Goal: Task Accomplishment & Management: Manage account settings

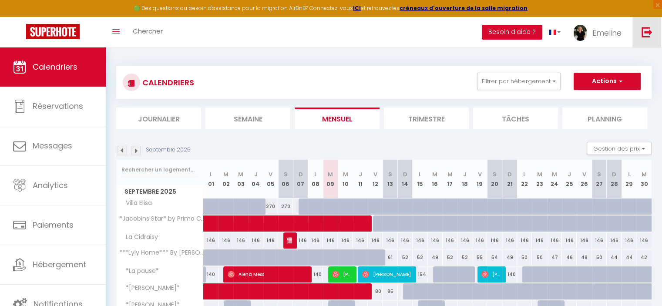
click at [639, 34] on link at bounding box center [646, 32] width 29 height 30
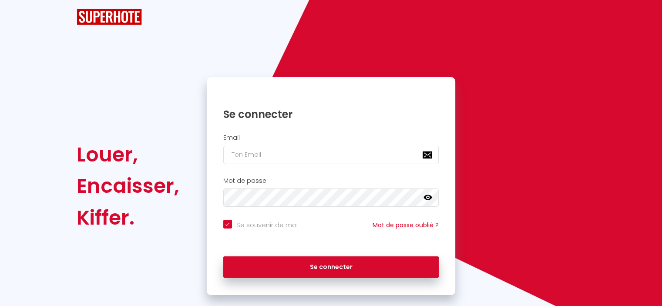
checkbox input "true"
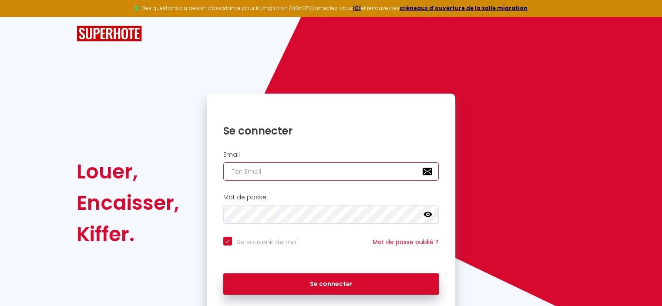
type input "[EMAIL_ADDRESS][PERSON_NAME][DOMAIN_NAME]"
checkbox input "true"
click at [272, 170] on input "[EMAIL_ADDRESS][PERSON_NAME][DOMAIN_NAME]" at bounding box center [331, 171] width 216 height 18
drag, startPoint x: 294, startPoint y: 170, endPoint x: 101, endPoint y: 169, distance: 192.3
click at [107, 170] on div "Louer, Encaisser, [PERSON_NAME]. Se connecter Email [EMAIL_ADDRESS][PERSON_NAME…" at bounding box center [330, 203] width 520 height 218
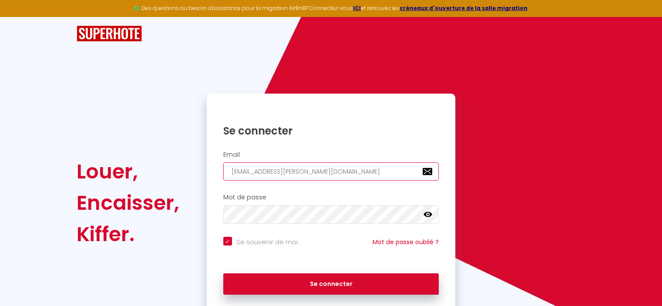
type input "v@[DOMAIN_NAME]"
checkbox input "true"
type input "[EMAIL_ADDRESS][DOMAIN_NAME]"
checkbox input "true"
type input "[EMAIL_ADDRESS][DOMAIN_NAME]"
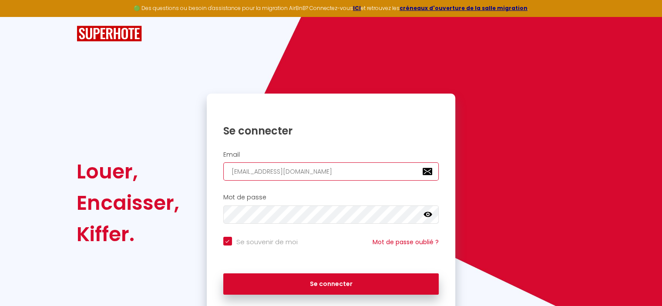
checkbox input "true"
type input "[EMAIL_ADDRESS][DOMAIN_NAME]"
checkbox input "true"
type input "[EMAIL_ADDRESS][DOMAIN_NAME]"
checkbox input "true"
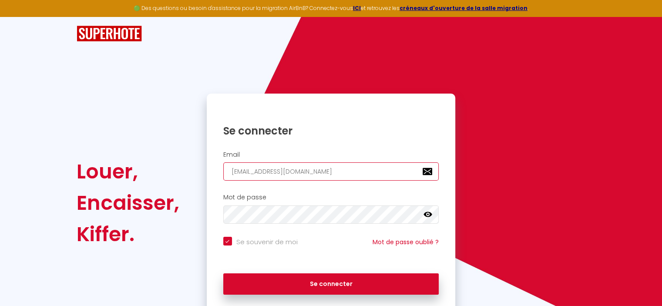
type input "[EMAIL_ADDRESS][DOMAIN_NAME]"
checkbox input "true"
type input "[PERSON_NAME][EMAIL_ADDRESS][DOMAIN_NAME]"
checkbox input "true"
type input "[EMAIL_ADDRESS][DOMAIN_NAME]"
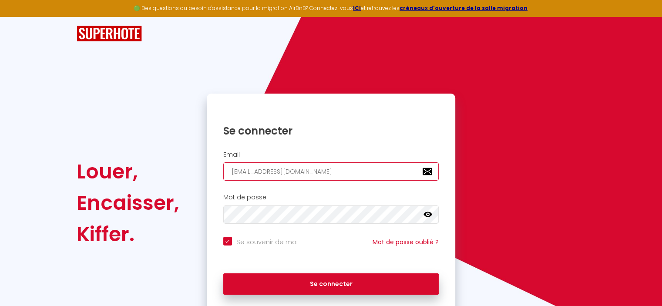
checkbox input "true"
type input "[EMAIL_ADDRESS][DOMAIN_NAME]"
checkbox input "true"
type input "[EMAIL_ADDRESS][DOMAIN_NAME]"
checkbox input "true"
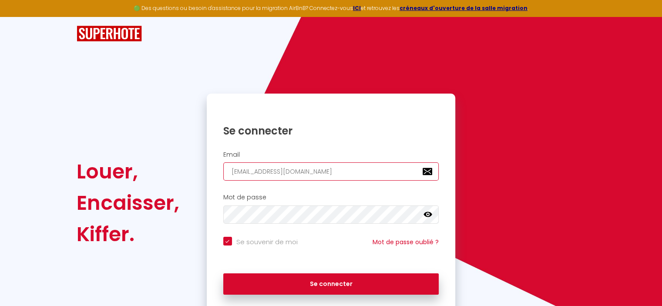
type input "[EMAIL_ADDRESS][DOMAIN_NAME]"
click at [280, 224] on div "Mot de passe false" at bounding box center [331, 210] width 249 height 43
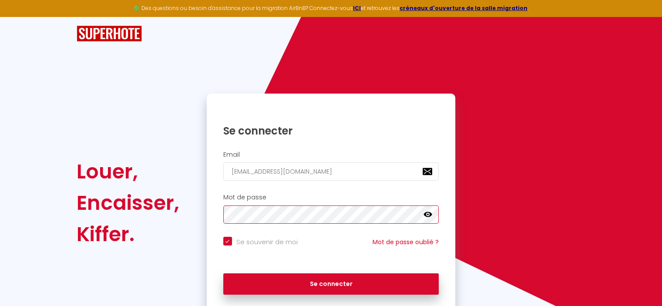
click at [140, 235] on div "Louer, Encaisser, [PERSON_NAME]. Se connecter Email [EMAIL_ADDRESS][DOMAIN_NAME…" at bounding box center [330, 203] width 520 height 218
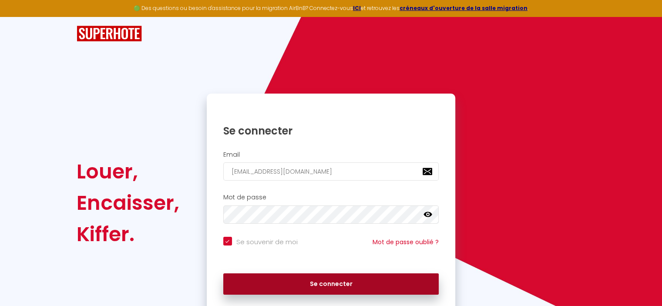
click at [235, 286] on button "Se connecter" at bounding box center [331, 284] width 216 height 22
checkbox input "true"
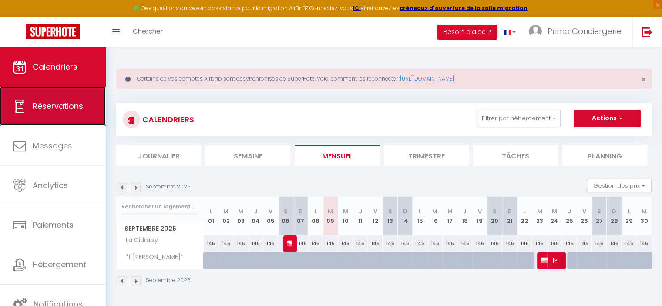
click at [46, 95] on link "Réservations" at bounding box center [53, 106] width 106 height 39
select select "not_cancelled"
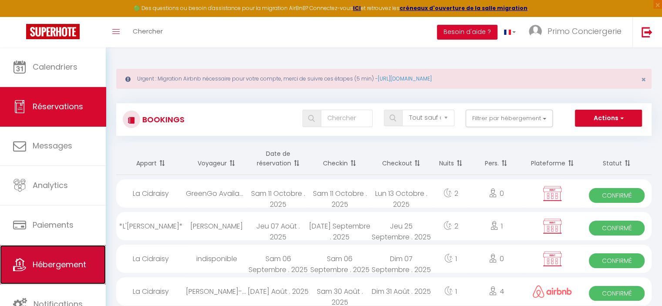
click at [44, 271] on link "Hébergement" at bounding box center [53, 264] width 106 height 39
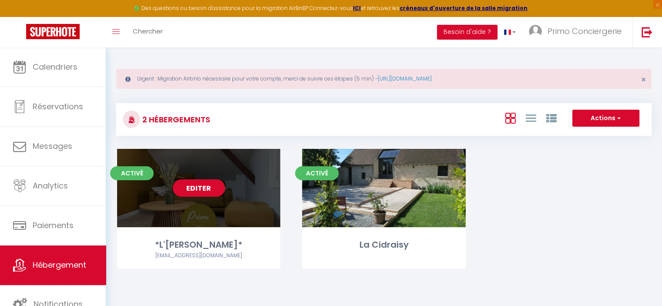
click at [206, 212] on div "Editer" at bounding box center [198, 188] width 163 height 78
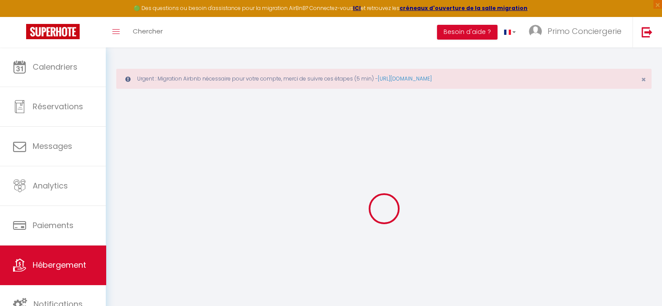
select select "14:00"
select select
select select "11:00"
select select "30"
select select "120"
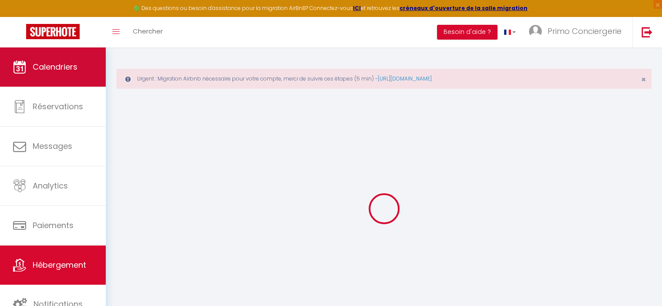
select select
checkbox input "false"
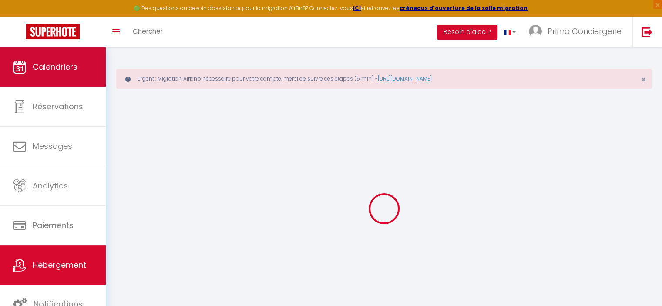
checkbox input "false"
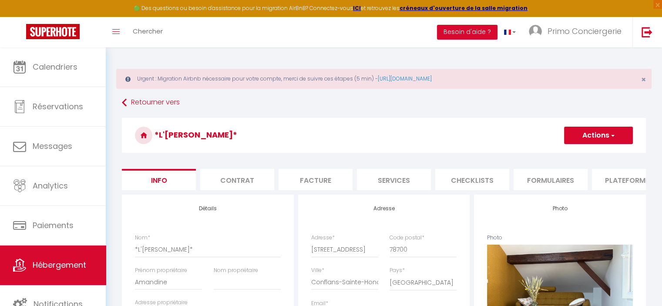
select select
checkbox input "false"
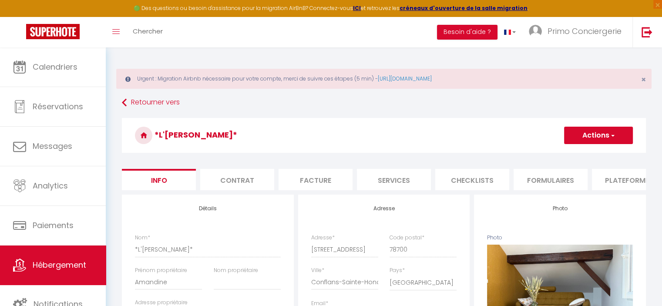
checkbox input "false"
click at [79, 266] on span "Hébergement" at bounding box center [60, 264] width 54 height 11
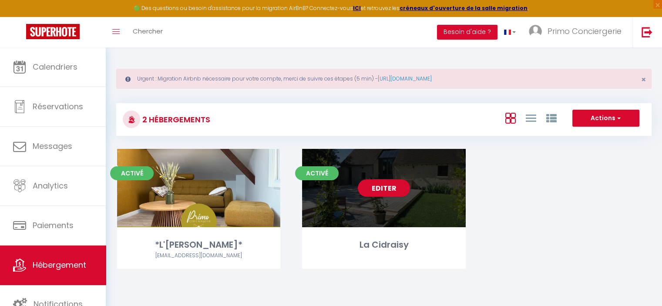
click at [370, 198] on div "Editer" at bounding box center [383, 188] width 163 height 78
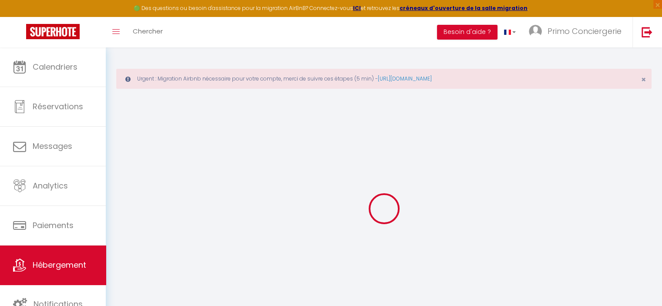
select select
checkbox input "false"
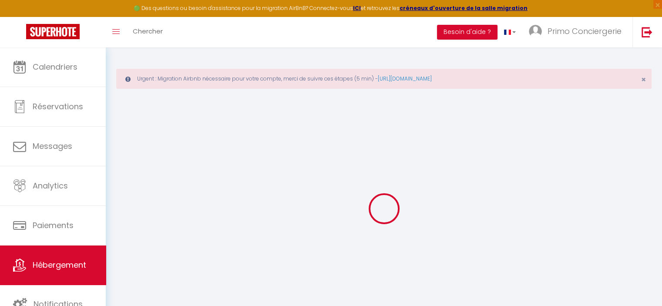
select select "15:00"
select select "23:45"
select select "11:00"
select select "30"
select select "120"
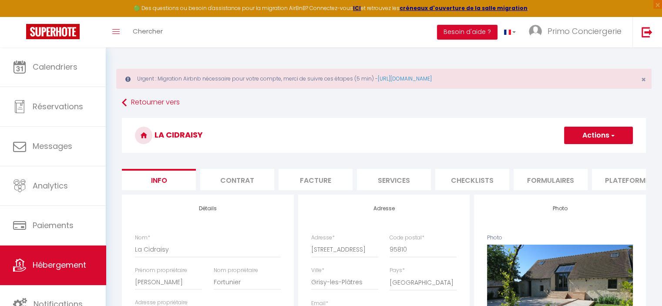
select select
checkbox input "false"
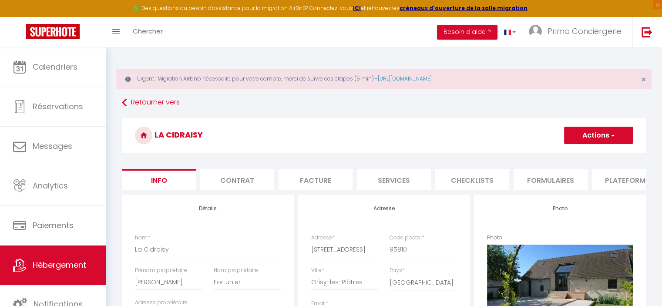
click at [578, 141] on button "Actions" at bounding box center [598, 135] width 69 height 17
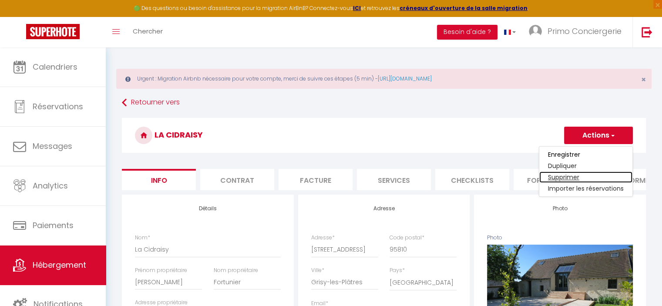
click at [570, 175] on link "Supprimer" at bounding box center [585, 176] width 93 height 11
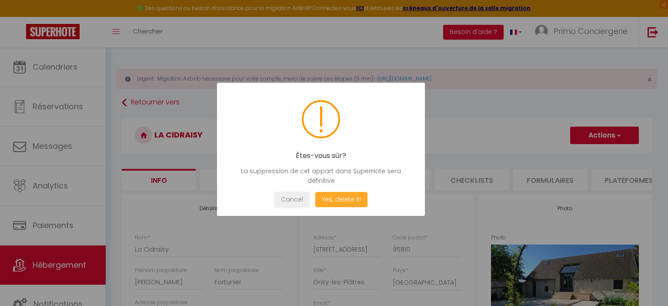
click at [341, 203] on button "Yes, delete it!" at bounding box center [341, 199] width 52 height 15
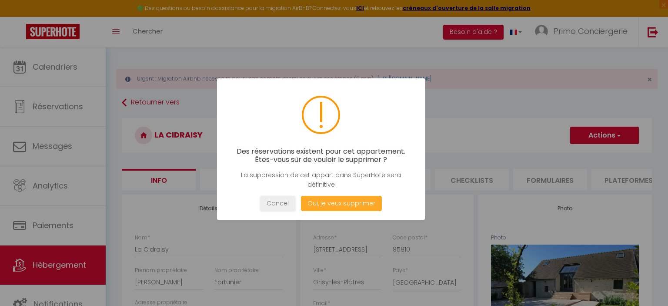
click at [341, 203] on button "Oui, je veux supprimer" at bounding box center [341, 203] width 81 height 15
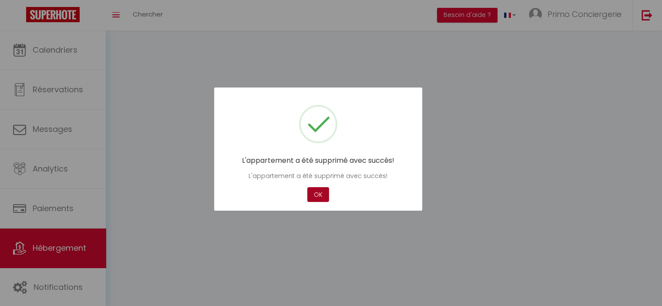
click at [340, 203] on div "L'appartement a été supprimé avec succès! L'appartement a été supprimé avec suc…" at bounding box center [318, 149] width 208 height 124
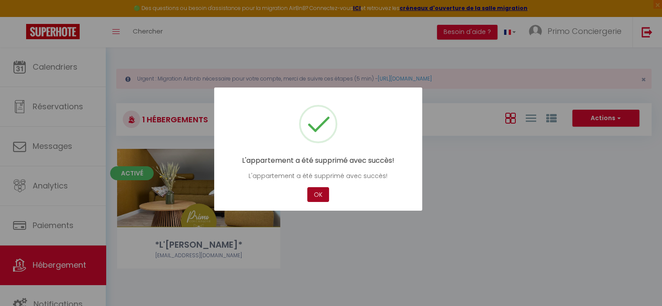
click at [317, 200] on button "OK" at bounding box center [318, 194] width 22 height 15
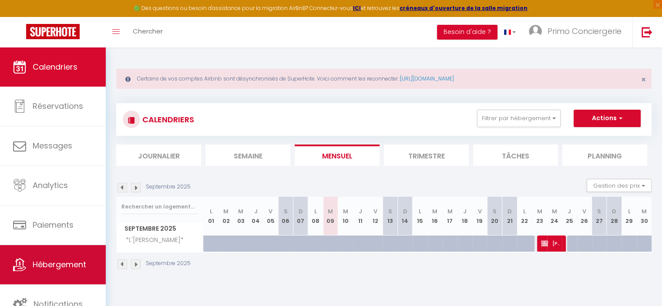
click at [61, 269] on span "Hébergement" at bounding box center [60, 264] width 54 height 11
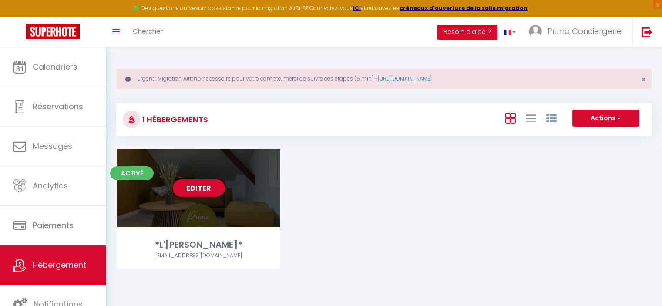
click at [265, 167] on div "Editer" at bounding box center [198, 188] width 163 height 78
click at [252, 178] on div "Editer" at bounding box center [198, 188] width 163 height 78
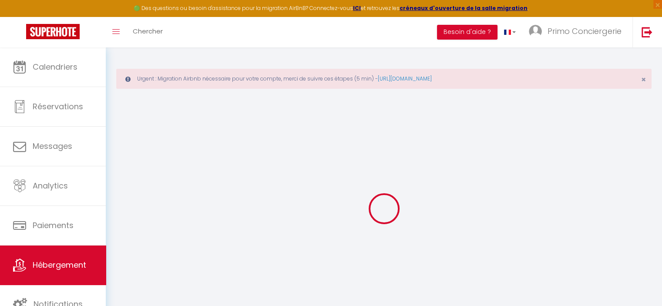
select select
checkbox input "false"
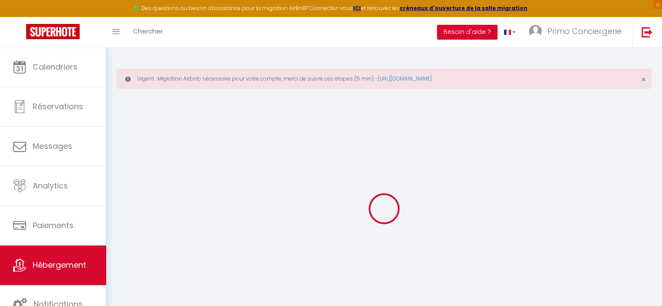
select select "14:00"
select select
select select "11:00"
select select "30"
select select "120"
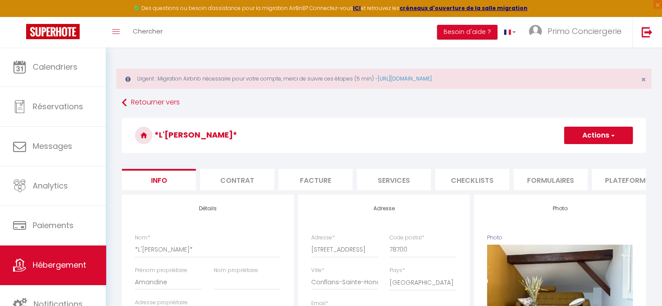
click at [597, 139] on button "Actions" at bounding box center [598, 135] width 69 height 17
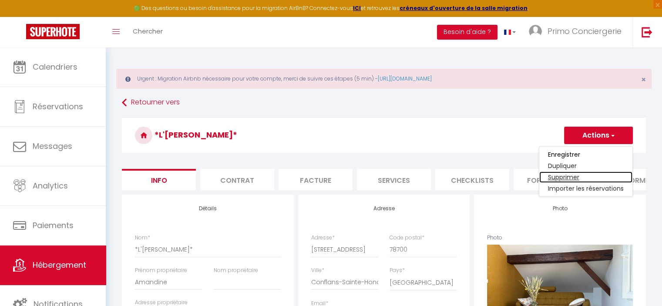
click at [562, 176] on link "Supprimer" at bounding box center [585, 176] width 93 height 11
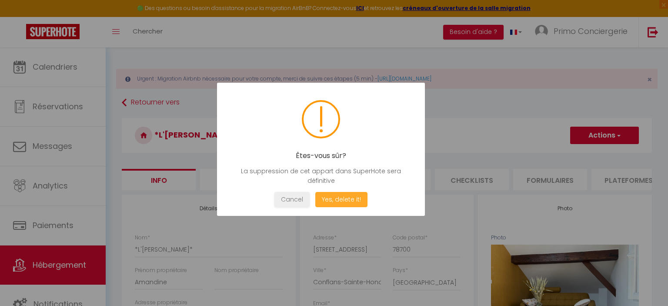
click at [333, 200] on button "Yes, delete it!" at bounding box center [341, 199] width 52 height 15
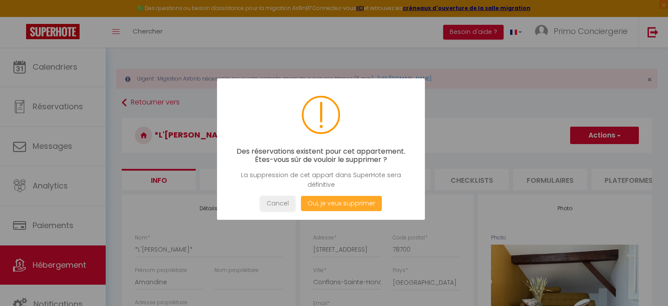
click at [333, 200] on button "Oui, je veux supprimer" at bounding box center [341, 203] width 81 height 15
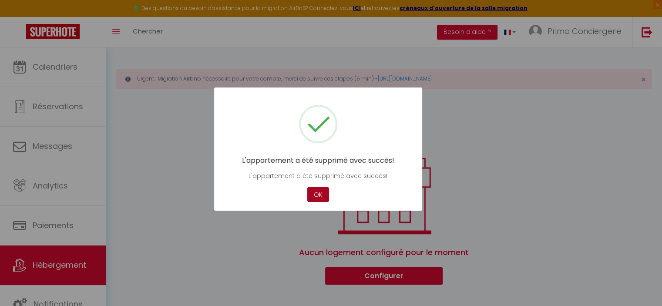
click at [320, 191] on button "OK" at bounding box center [318, 194] width 22 height 15
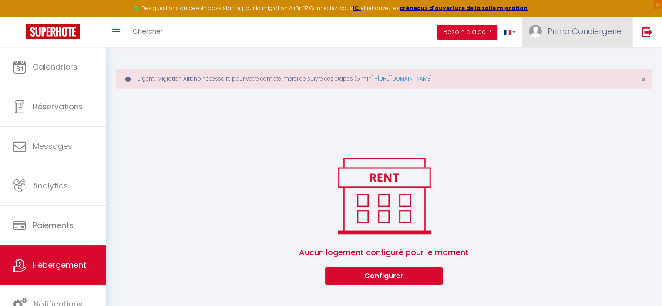
click at [566, 26] on span "Primo Conciergerie" at bounding box center [584, 31] width 74 height 11
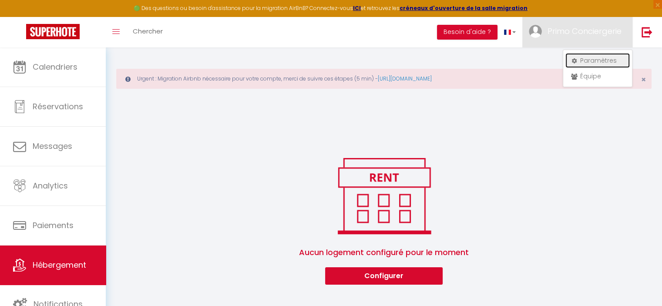
click at [580, 64] on link "Paramètres" at bounding box center [597, 60] width 64 height 15
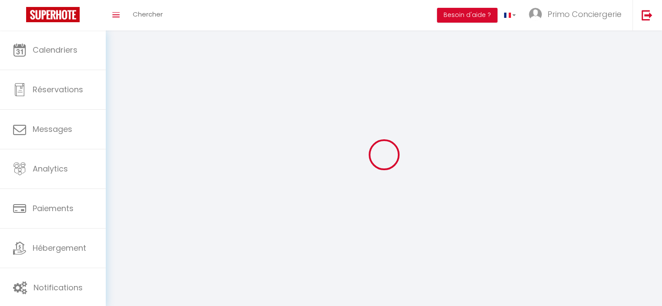
type input "Primo Conciergerie"
type input "Val d'OISE"
type input "0665553813"
type input "47 rue Saint Georges"
type input "75009"
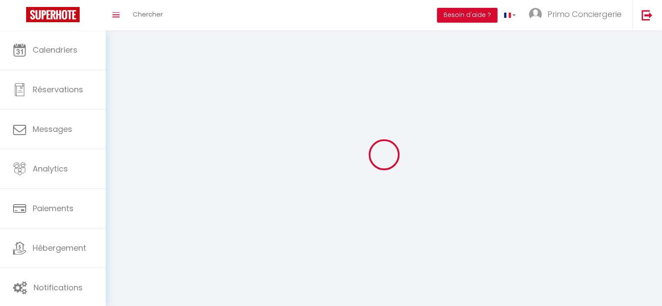
type input "Paris"
type input "IDYkawfkB4PAEWcan8jn7sONF"
type input "CLoTIjHRg70wNElztj1m7vhSq"
type input "https://app.superhote.com/#/get-available-rentals/CLoTIjHRg70wNElztj1m7vhSq"
select select "28"
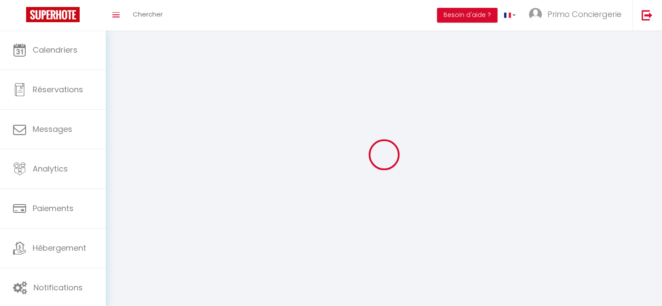
select select "fr"
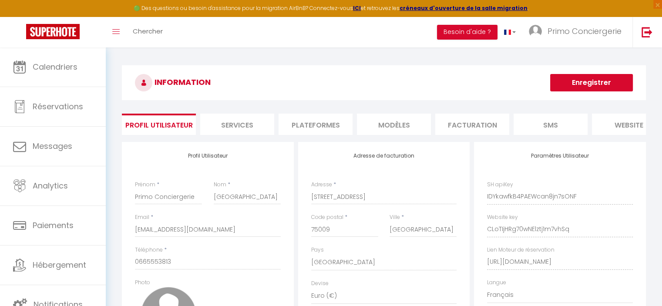
scroll to position [0, 103]
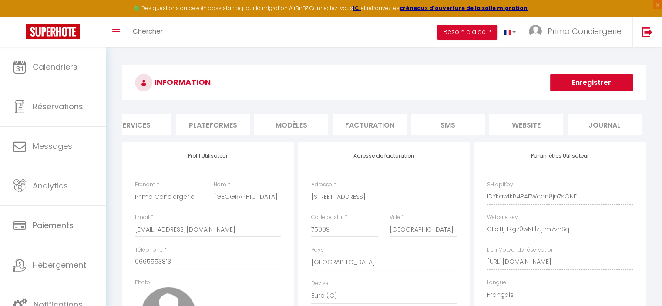
click at [377, 131] on li "Facturation" at bounding box center [369, 124] width 74 height 21
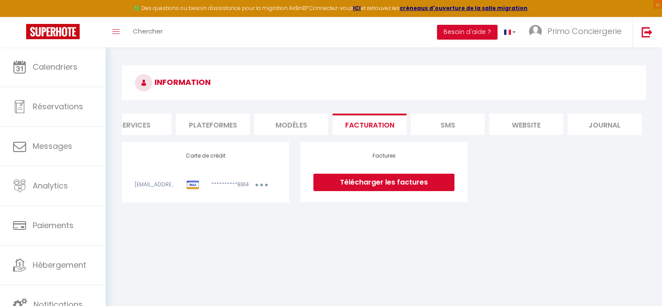
click at [261, 188] on button "button" at bounding box center [261, 186] width 24 height 11
click at [249, 206] on link "Modifier" at bounding box center [249, 204] width 43 height 14
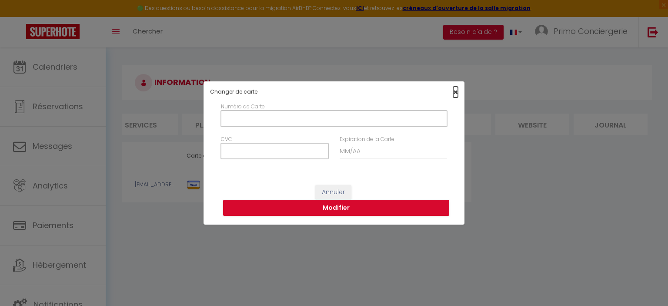
click at [454, 91] on span "×" at bounding box center [455, 92] width 5 height 11
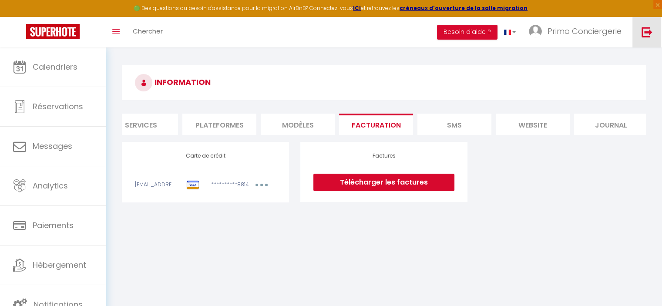
click at [654, 26] on link at bounding box center [646, 32] width 29 height 30
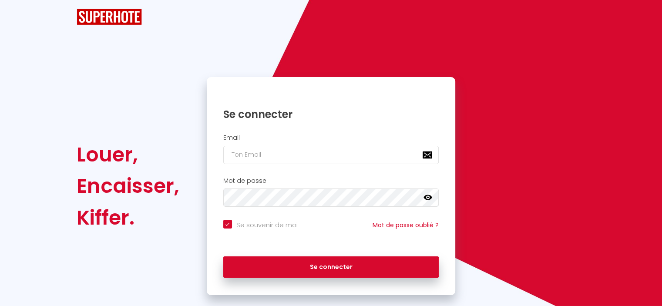
checkbox input "true"
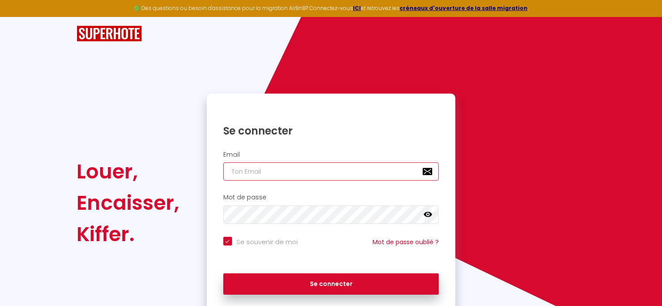
type input "[EMAIL_ADDRESS][PERSON_NAME][DOMAIN_NAME]"
checkbox input "true"
click at [364, 164] on input "[EMAIL_ADDRESS][PERSON_NAME][DOMAIN_NAME]" at bounding box center [331, 171] width 216 height 18
type input "paris10@primoconciergerie.fr"
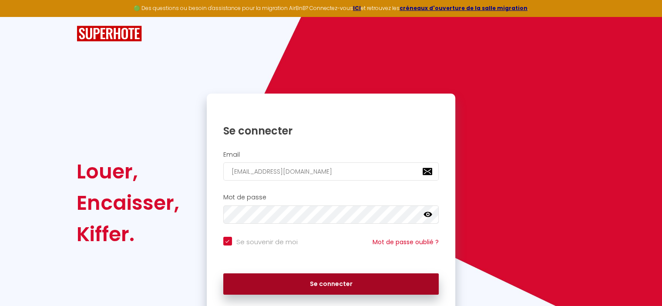
click at [265, 285] on button "Se connecter" at bounding box center [331, 284] width 216 height 22
checkbox input "true"
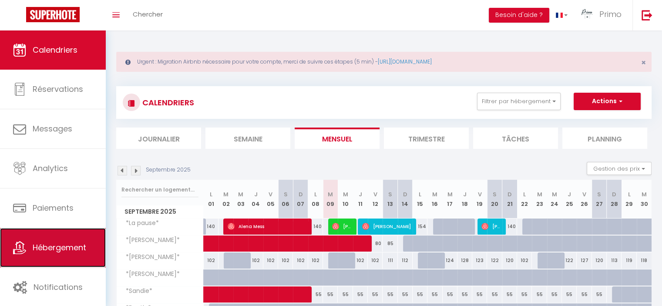
click at [67, 247] on span "Hébergement" at bounding box center [60, 247] width 54 height 11
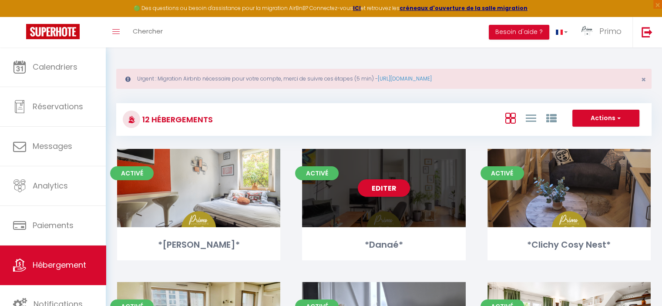
click at [336, 203] on div "Editer" at bounding box center [383, 188] width 163 height 78
select select "3"
select select "2"
select select "1"
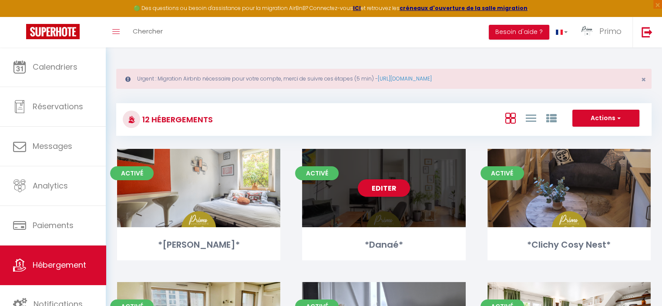
select select
select select "28"
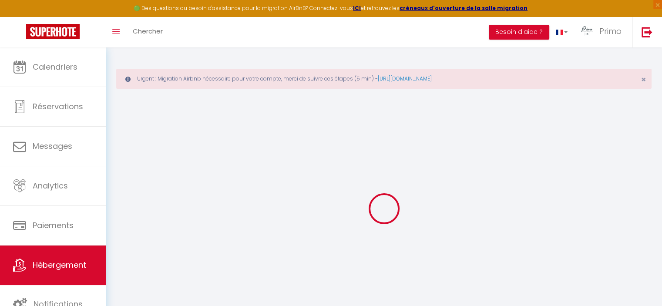
select select
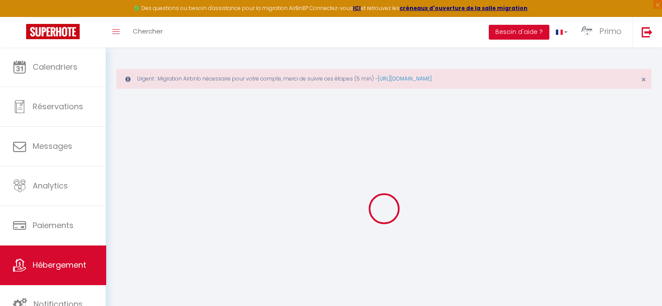
select select
checkbox input "false"
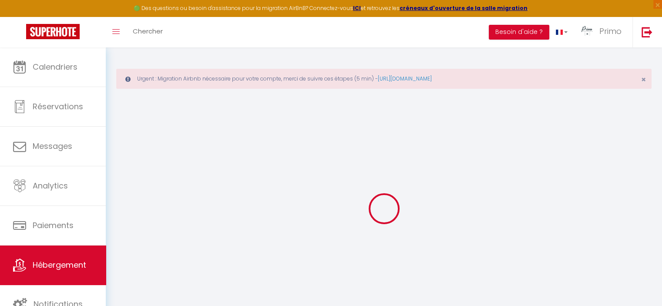
select select
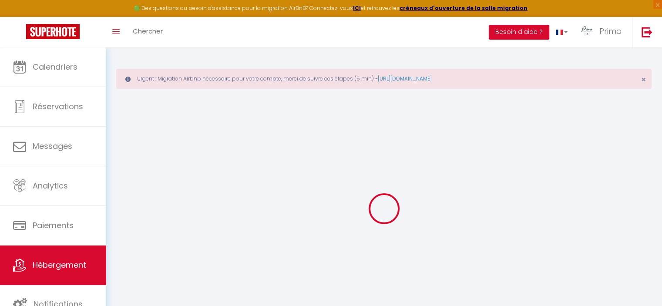
select select
checkbox input "false"
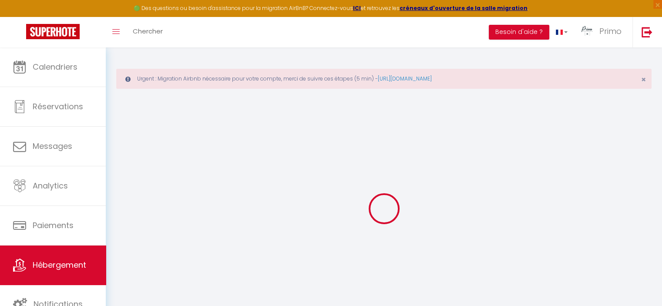
checkbox input "false"
select select
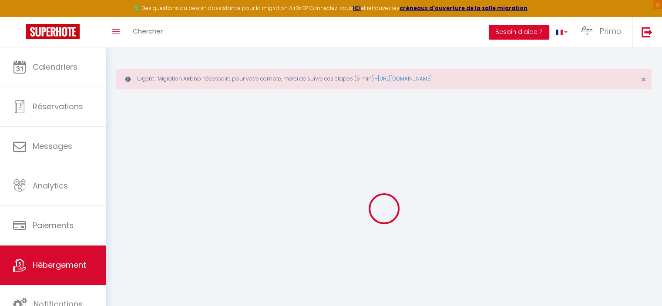
select select
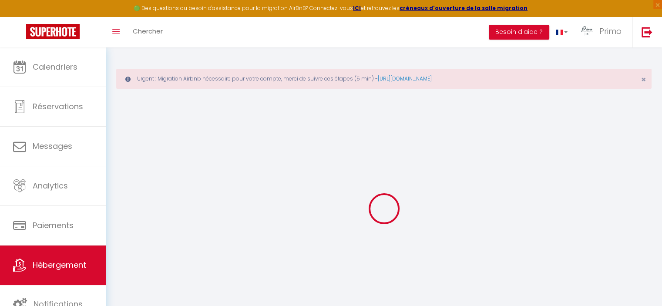
checkbox input "false"
select select
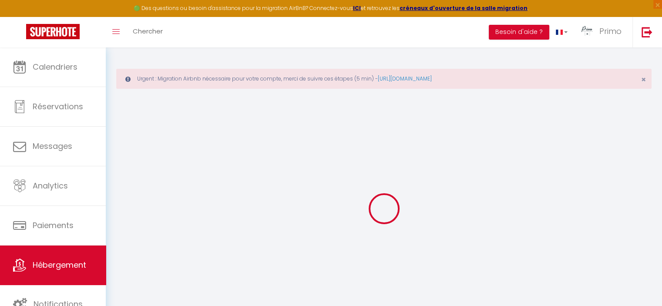
select select
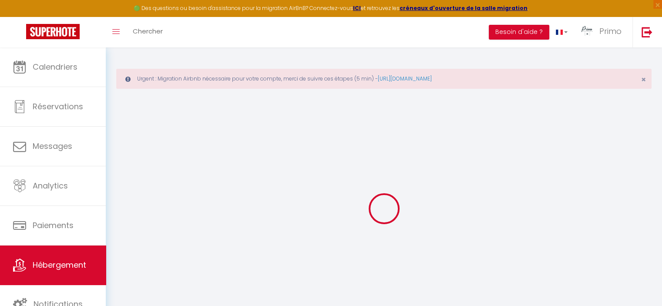
select select
checkbox input "false"
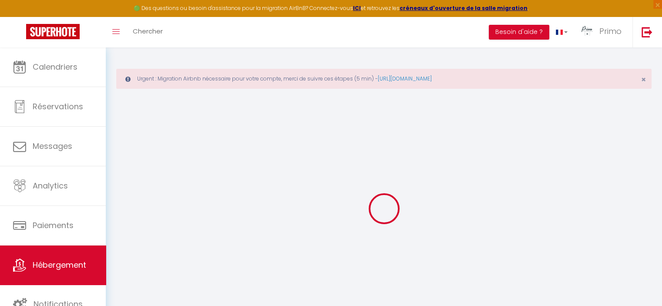
checkbox input "false"
select select
type input "*Danaé*"
type input "Christine & Thomas"
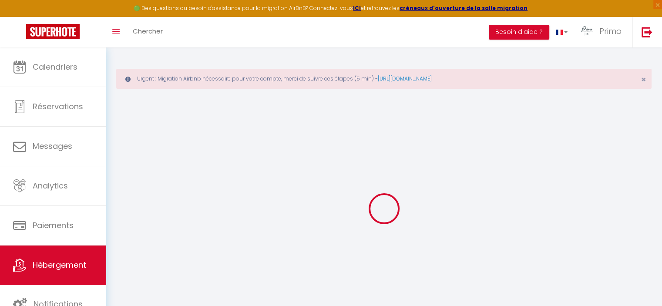
type input "Magnaval"
type input "56 rue Notre Dame Des Champs"
type input "75006"
type input "Paris"
type input "240"
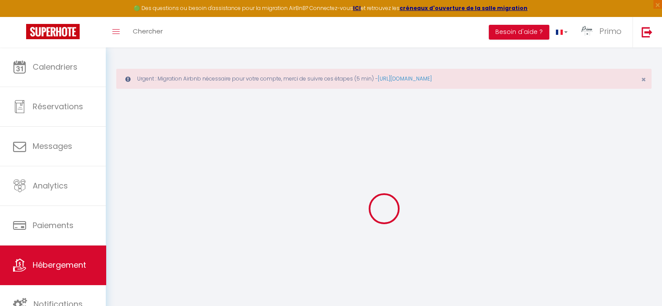
type input "70"
select select
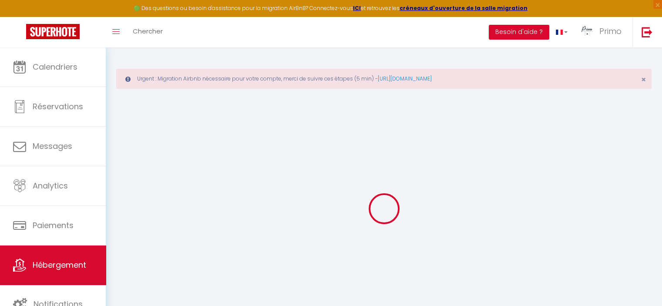
select select
type input "56 rue Notre Dame Des Champs"
type input "75006"
type input "Paris"
type input "pariscentre@primoconciergerie.fr"
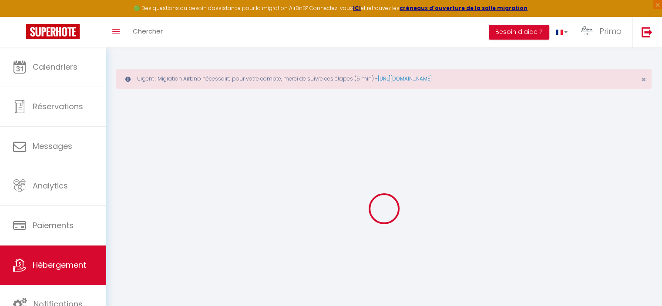
select select
checkbox input "true"
checkbox input "false"
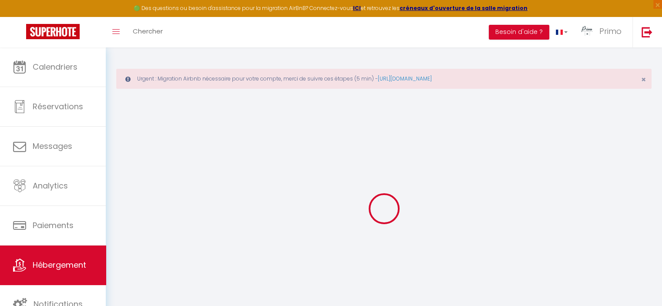
type input "70"
type input "0"
type input "25"
select select
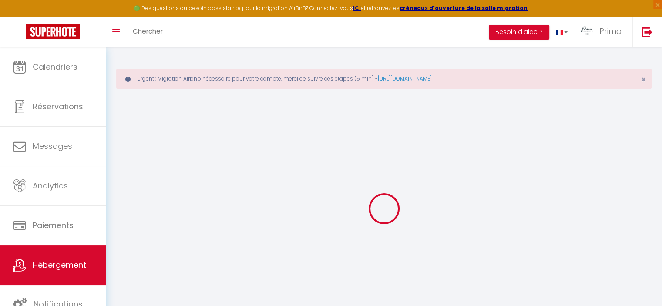
select select
checkbox input "true"
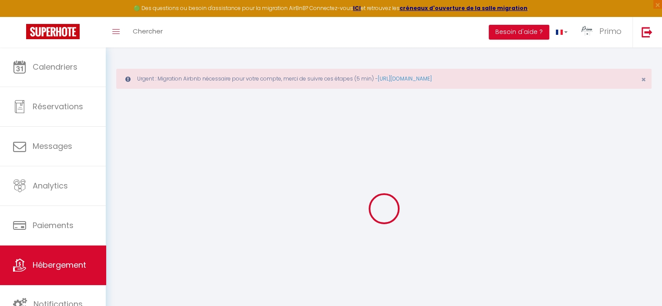
checkbox input "false"
select select
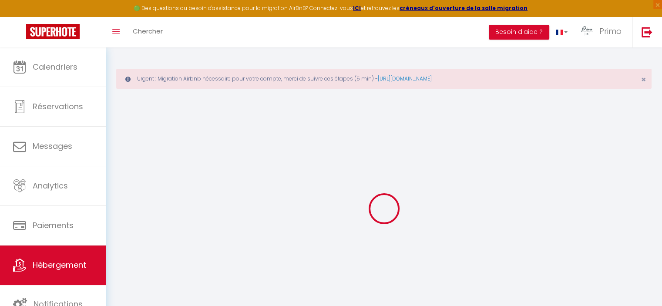
select select
checkbox input "true"
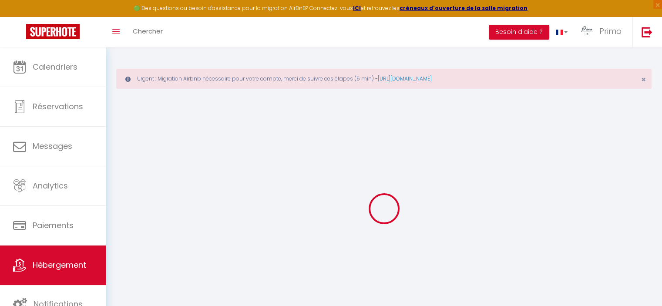
checkbox input "false"
select select
checkbox input "true"
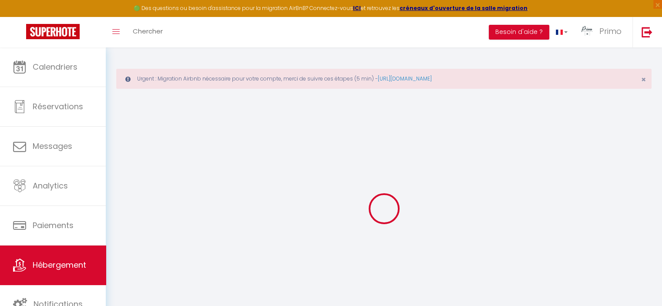
checkbox input "false"
select select
checkbox input "true"
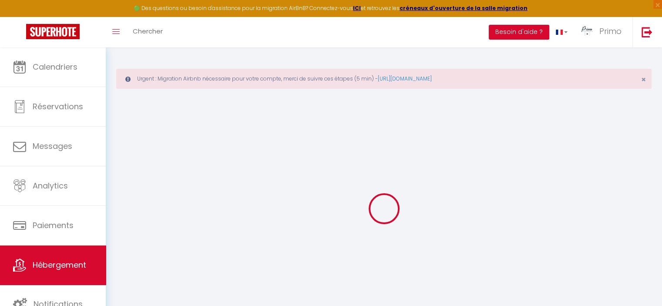
checkbox input "false"
select select
checkbox input "true"
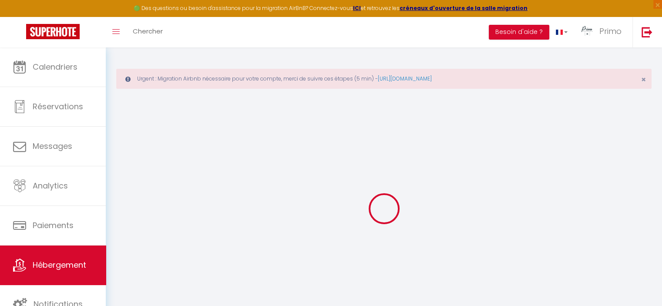
checkbox input "false"
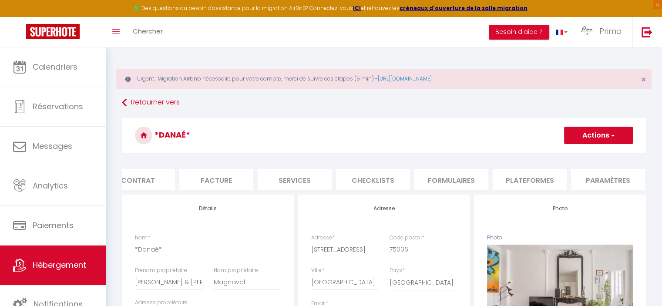
scroll to position [0, 121]
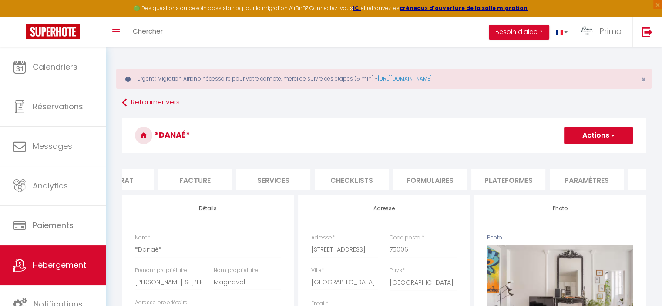
select select
checkbox input "true"
checkbox input "false"
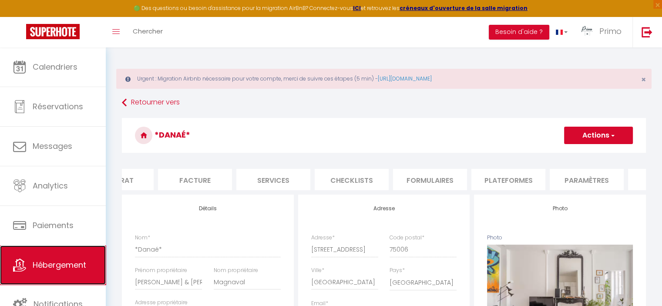
click at [48, 260] on span "Hébergement" at bounding box center [60, 264] width 54 height 11
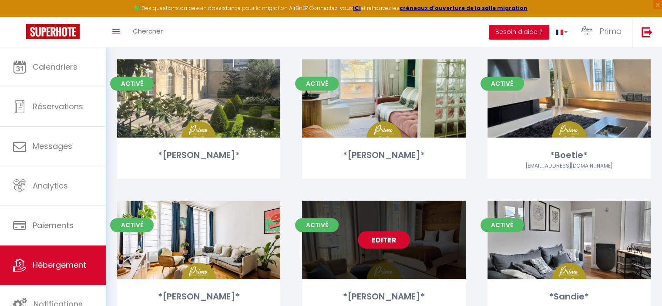
scroll to position [403, 0]
